Goal: Task Accomplishment & Management: Manage account settings

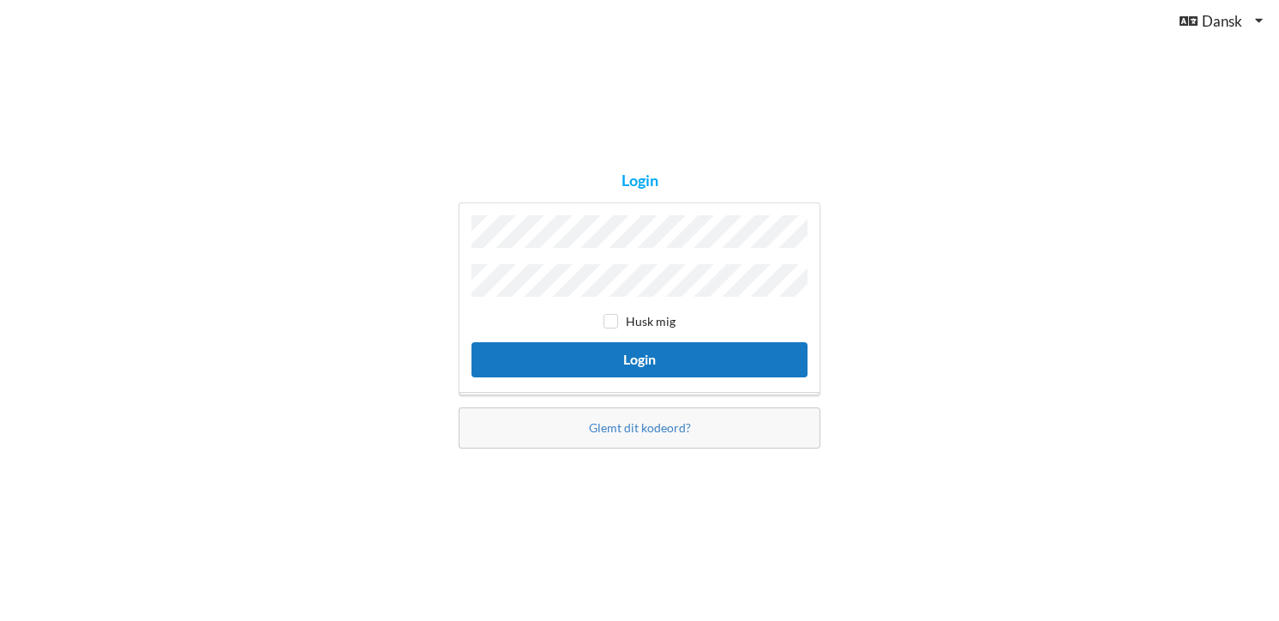
click at [637, 367] on button "Login" at bounding box center [640, 359] width 336 height 35
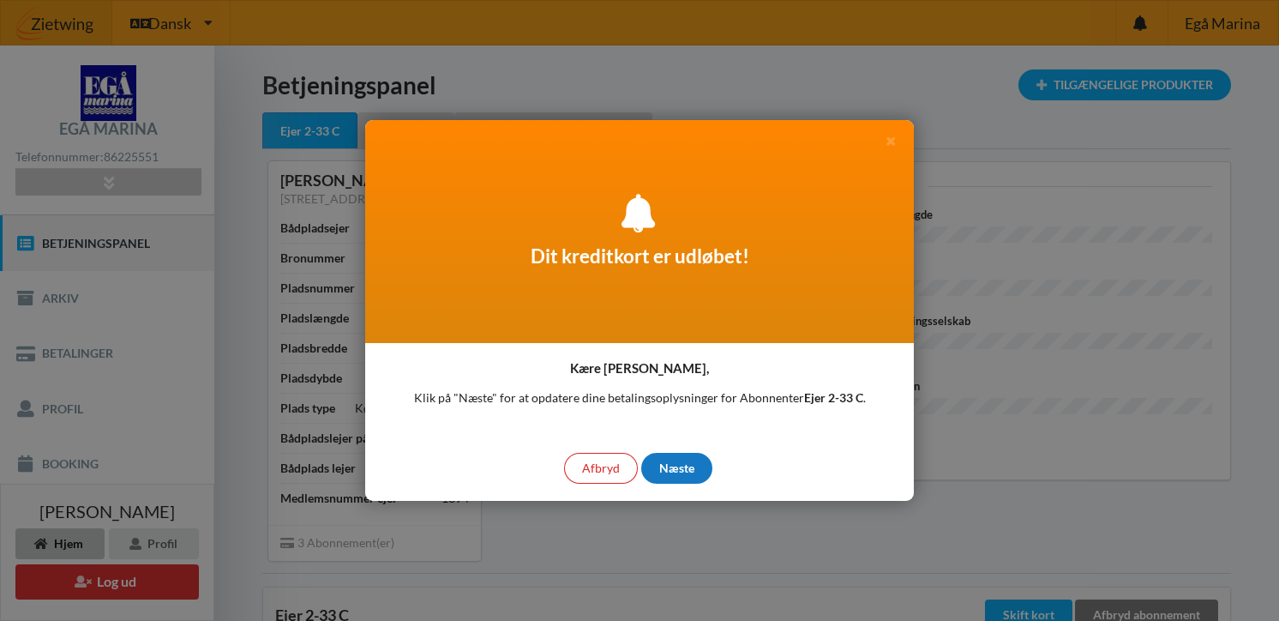
click at [690, 469] on div "Næste" at bounding box center [676, 468] width 71 height 31
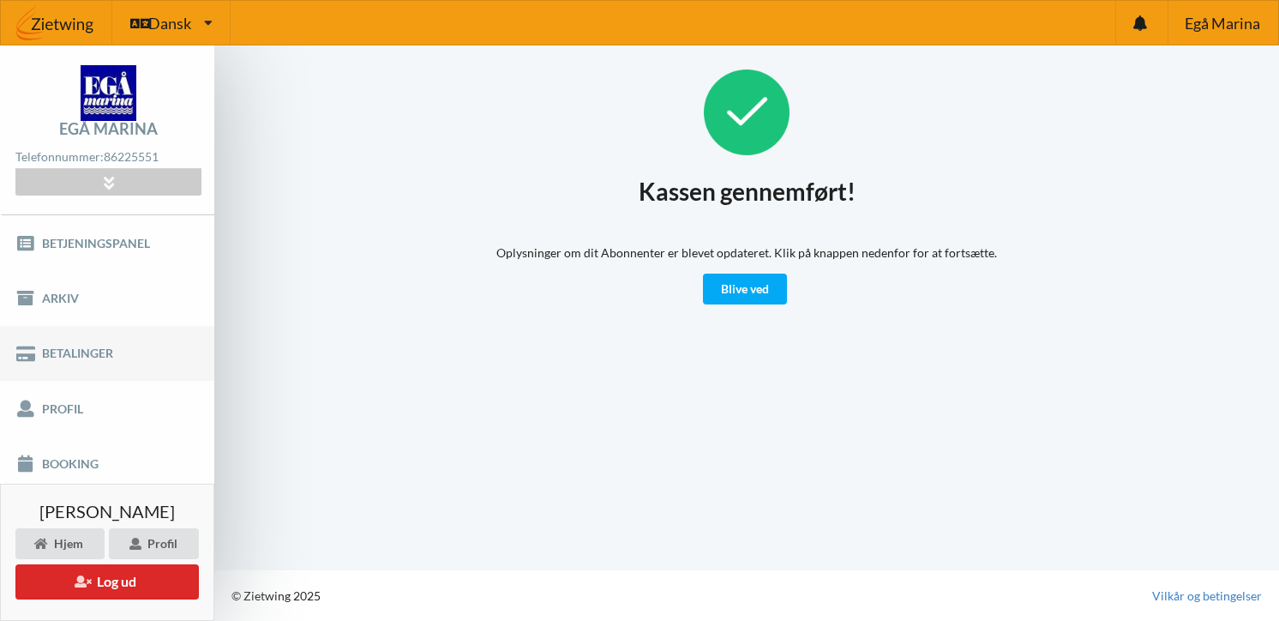
click at [93, 349] on link "Betalinger" at bounding box center [107, 353] width 214 height 55
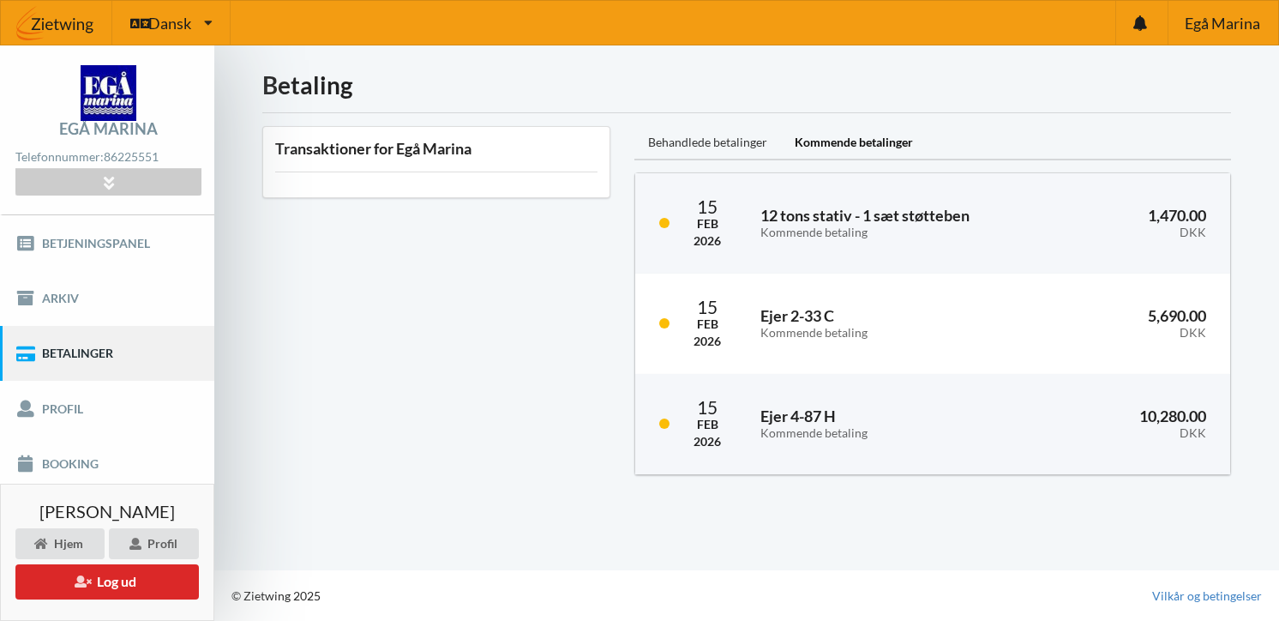
click at [739, 140] on div "Behandlede betalinger" at bounding box center [708, 143] width 147 height 34
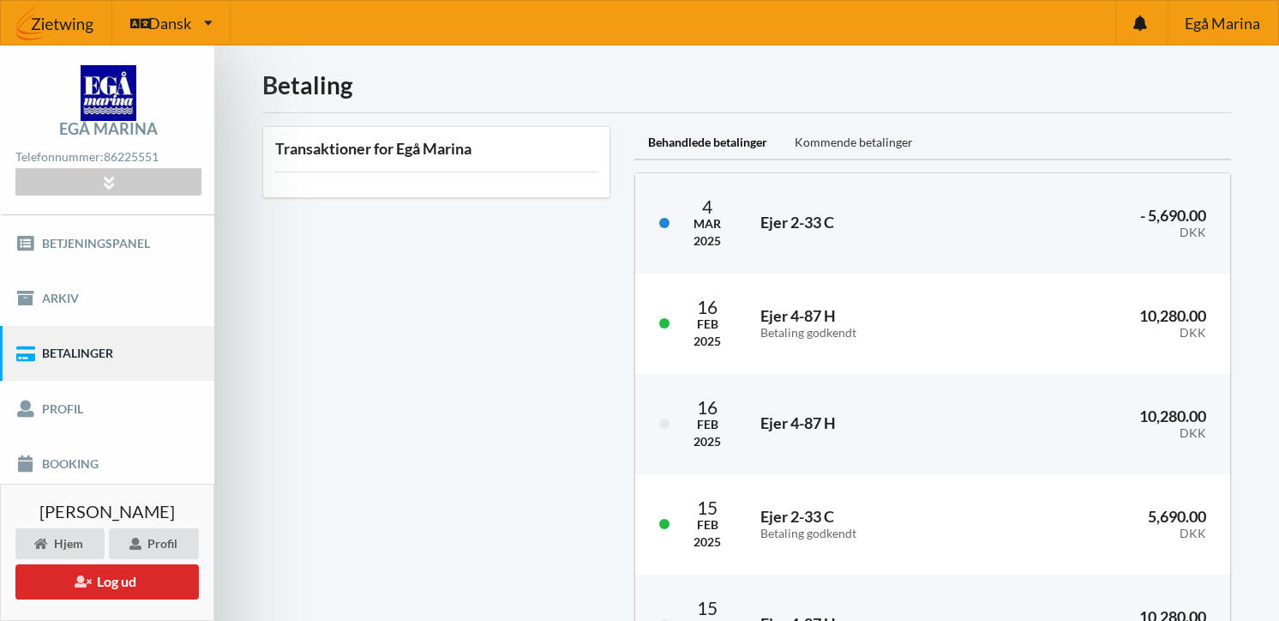
click at [825, 140] on div "Kommende betalinger" at bounding box center [854, 143] width 146 height 34
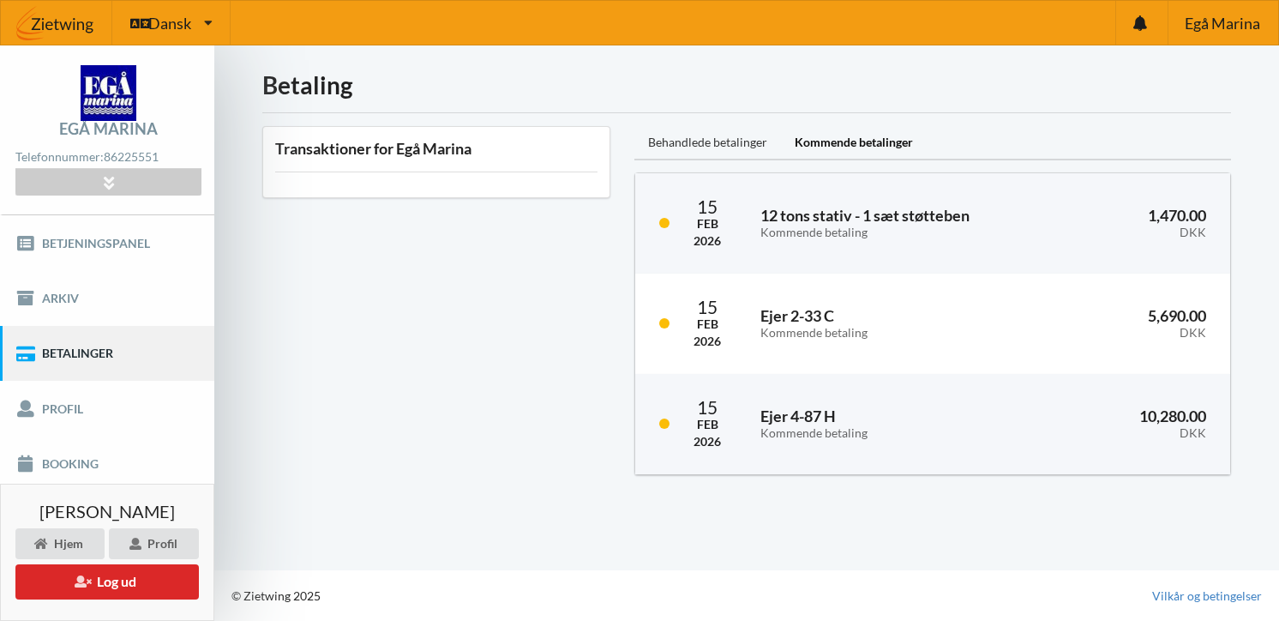
click at [710, 134] on div "Behandlede betalinger" at bounding box center [708, 143] width 147 height 34
